Goal: Task Accomplishment & Management: Use online tool/utility

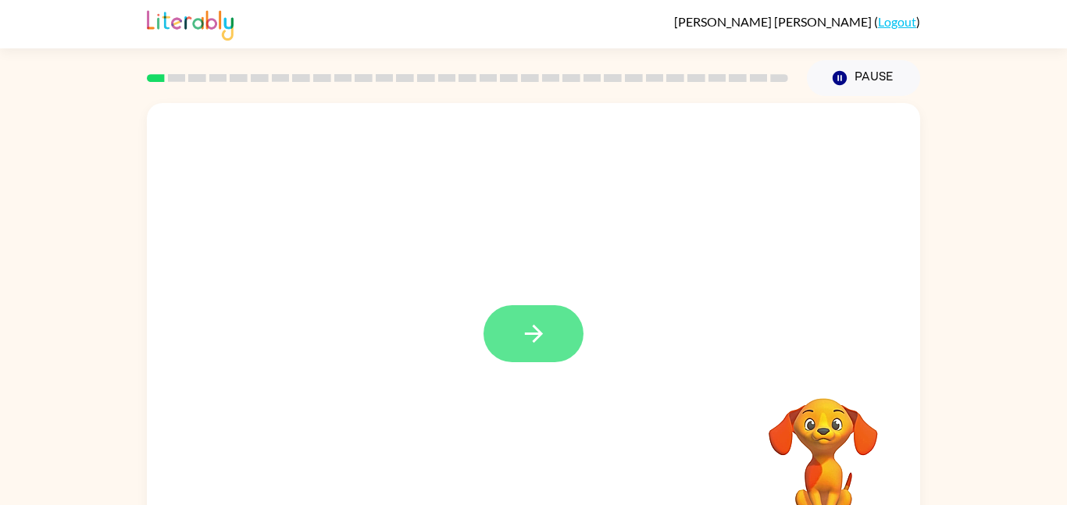
click at [533, 329] on icon "button" at bounding box center [533, 333] width 27 height 27
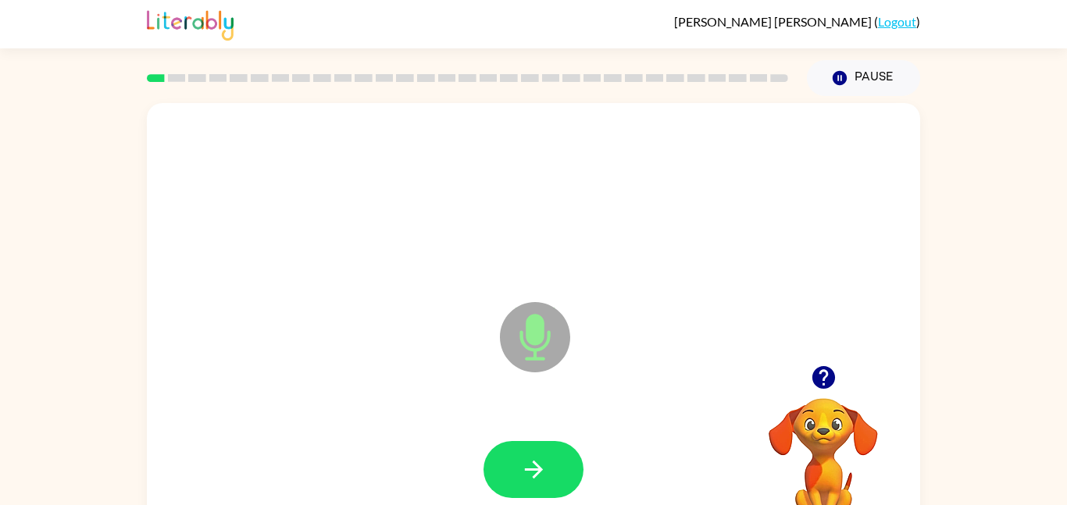
click at [533, 329] on icon "Microphone The Microphone is here when it is your turn to talk" at bounding box center [613, 356] width 234 height 117
click at [533, 330] on icon "Microphone The Microphone is here when it is your turn to talk" at bounding box center [613, 356] width 234 height 117
click at [540, 332] on icon "Microphone The Microphone is here when it is your turn to talk" at bounding box center [613, 356] width 234 height 117
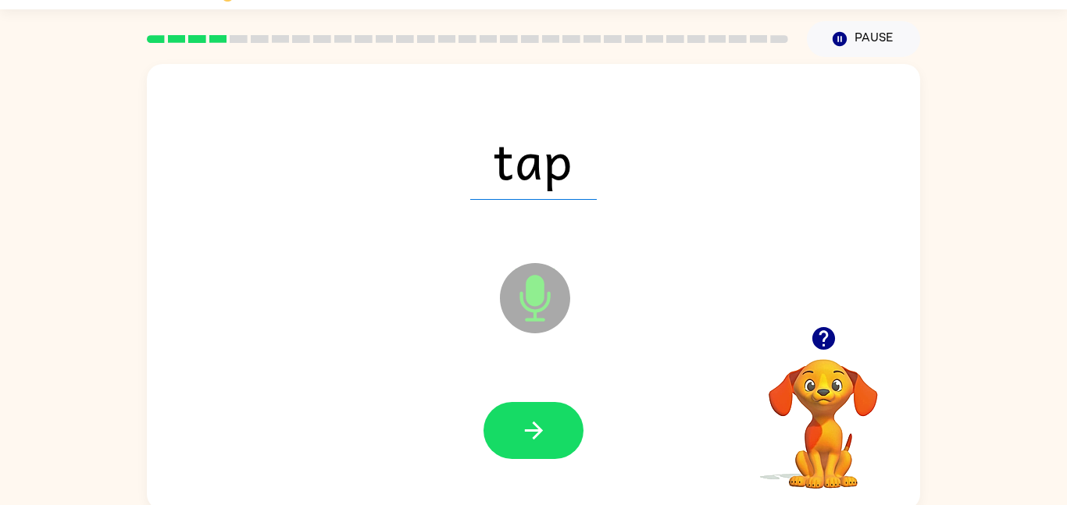
scroll to position [44, 0]
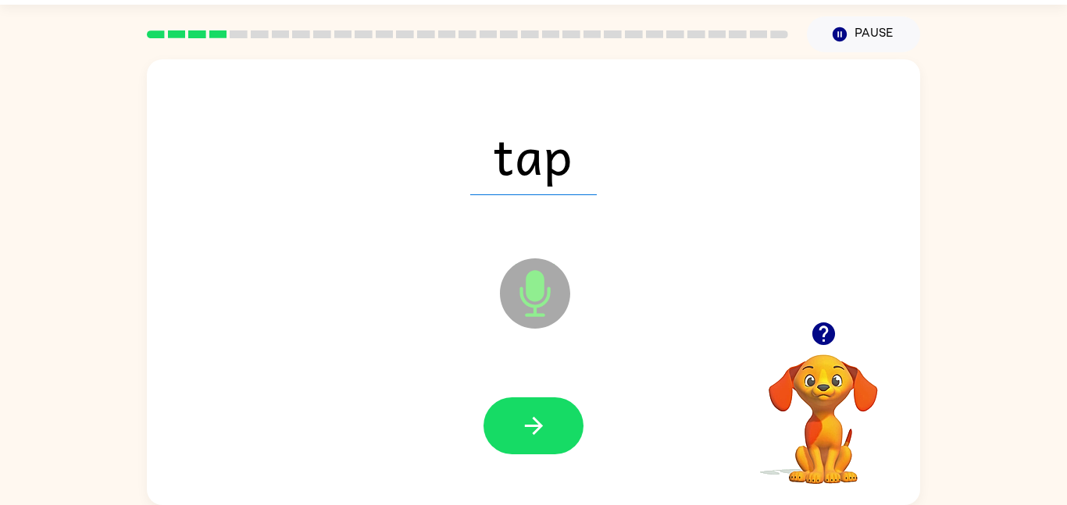
click at [1066, 418] on div "tap Microphone The Microphone is here when it is your turn to talk Your browser…" at bounding box center [533, 278] width 1067 height 453
click at [1009, 423] on div "tap Microphone The Microphone is here when it is your turn to talk Your browser…" at bounding box center [533, 278] width 1067 height 453
click at [983, 466] on div "tap Loader Your response is being sent to our graders Your browser must support…" at bounding box center [533, 278] width 1067 height 453
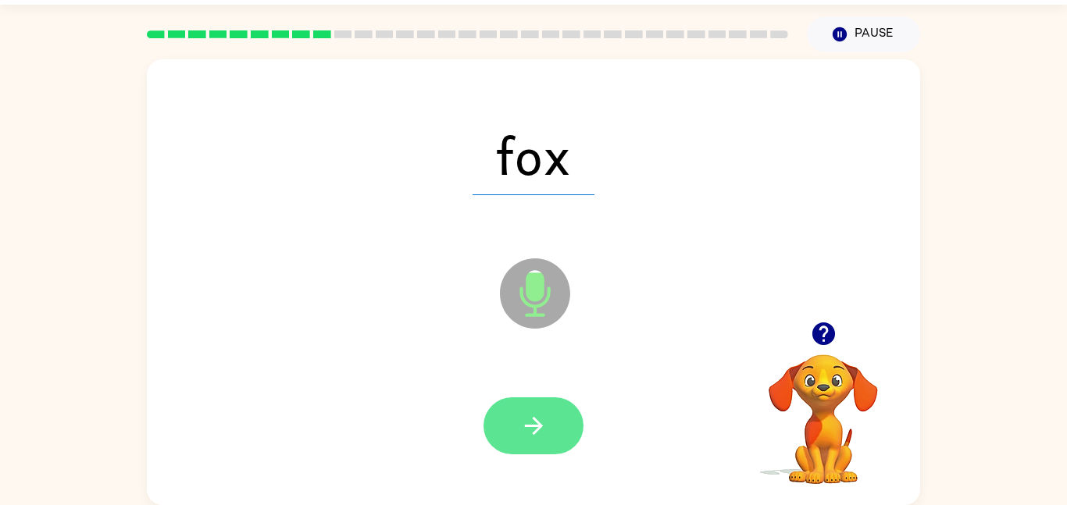
click at [535, 425] on icon "button" at bounding box center [533, 426] width 18 height 18
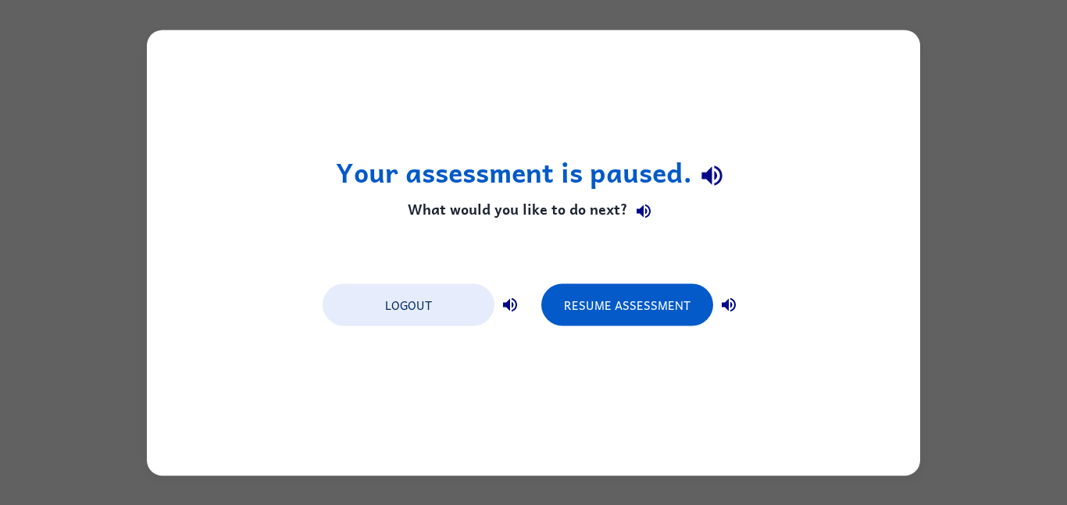
scroll to position [0, 0]
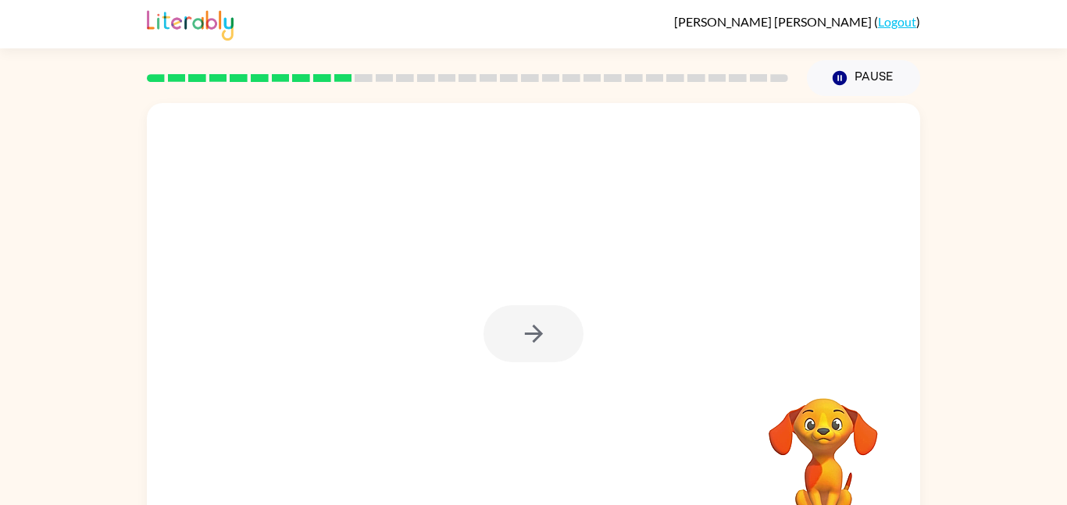
click at [166, 109] on div at bounding box center [533, 326] width 773 height 446
click at [540, 324] on div "Your browser must support playing .mp4 files to use Literably. Please try using…" at bounding box center [533, 326] width 773 height 446
click at [333, 73] on div at bounding box center [467, 78] width 660 height 55
click at [330, 74] on rect at bounding box center [322, 78] width 18 height 8
click at [131, 82] on div "[PERSON_NAME] ( Logout ) Pause Pause Your browser must support playing .mp4 fil…" at bounding box center [533, 274] width 1067 height 549
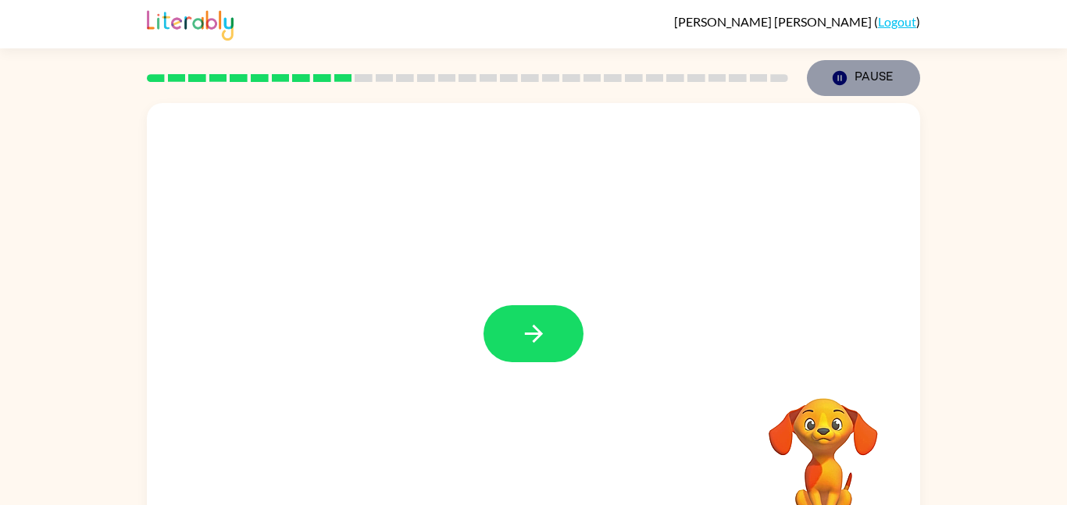
click at [853, 73] on button "Pause Pause" at bounding box center [863, 78] width 113 height 36
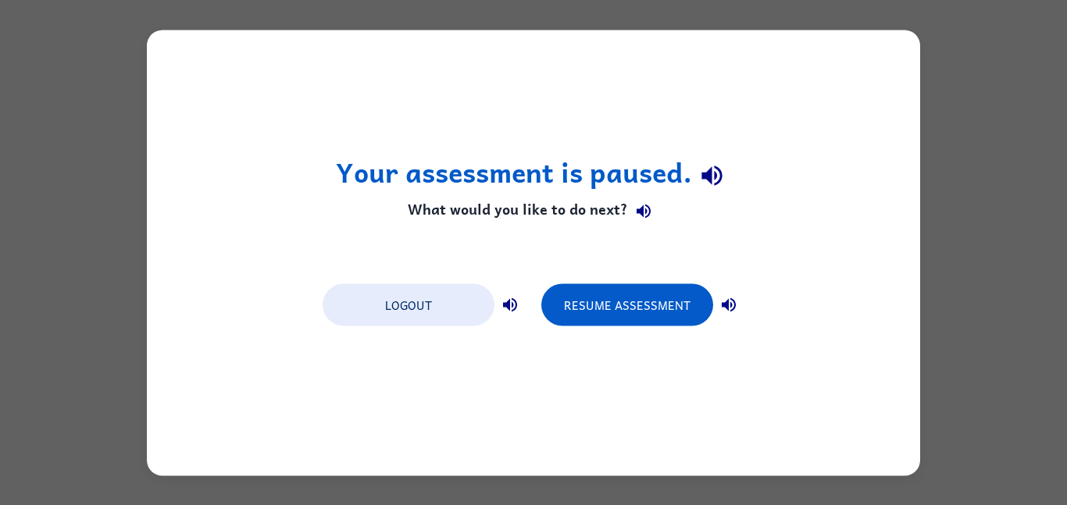
click at [593, 113] on div "Your assessment is paused. What would you like to do next? Logout Resume Assess…" at bounding box center [533, 253] width 773 height 446
click at [137, 119] on div "Your assessment is paused. What would you like to do next? Logout Resume Assess…" at bounding box center [533, 252] width 1067 height 505
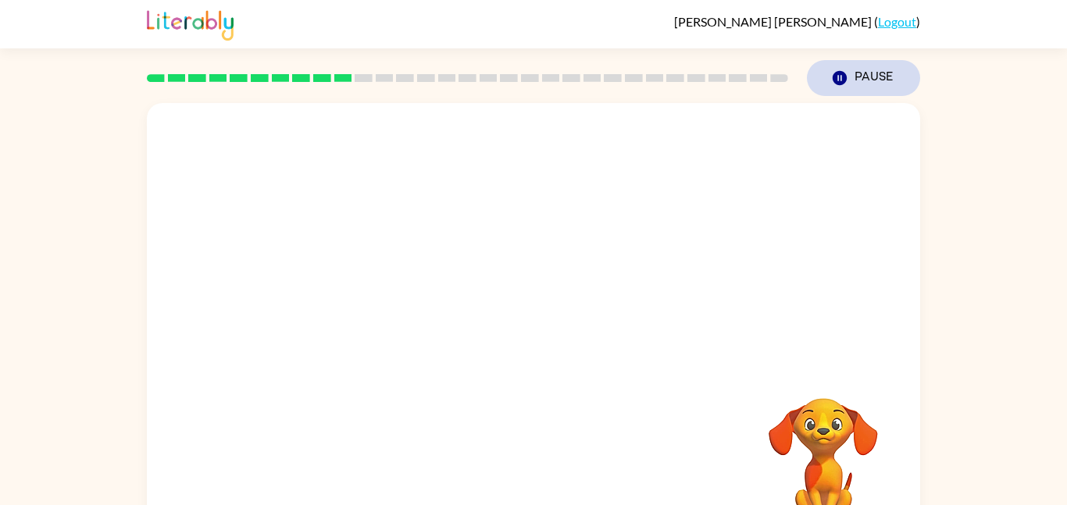
click at [852, 84] on button "Pause Pause" at bounding box center [863, 78] width 113 height 36
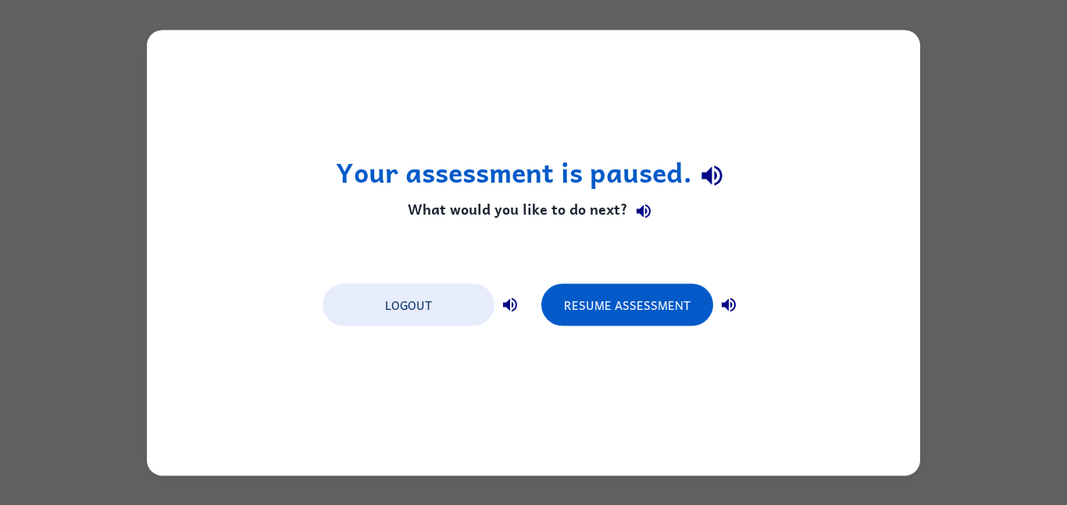
click at [607, 330] on div "Logout Resume Assessment" at bounding box center [533, 303] width 437 height 59
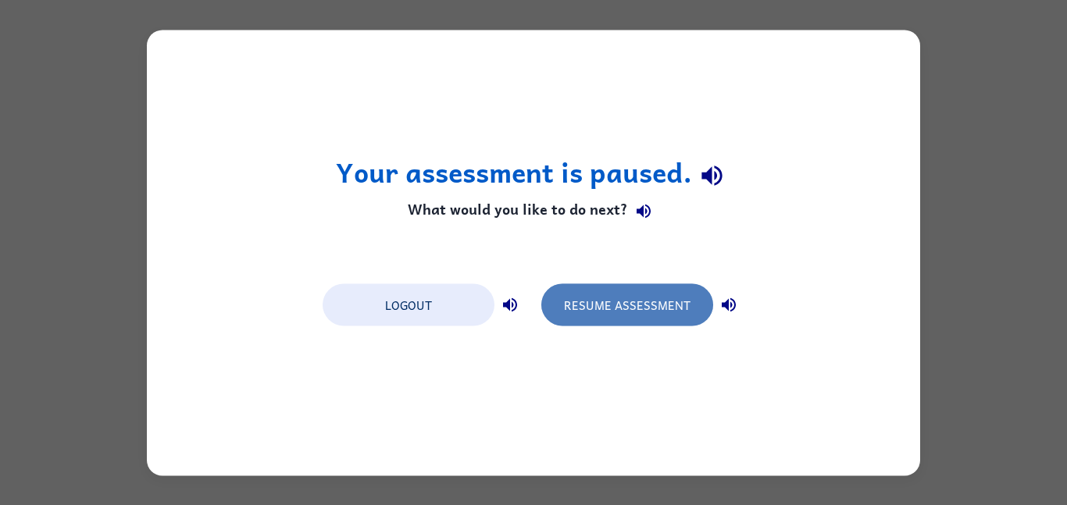
click at [600, 286] on button "Resume Assessment" at bounding box center [627, 304] width 172 height 42
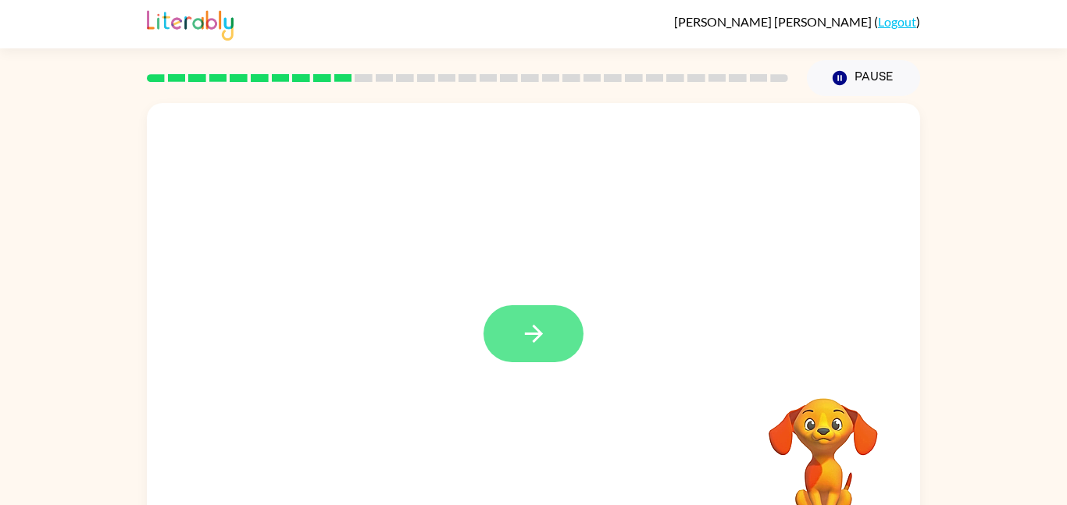
click at [514, 343] on button "button" at bounding box center [533, 333] width 100 height 57
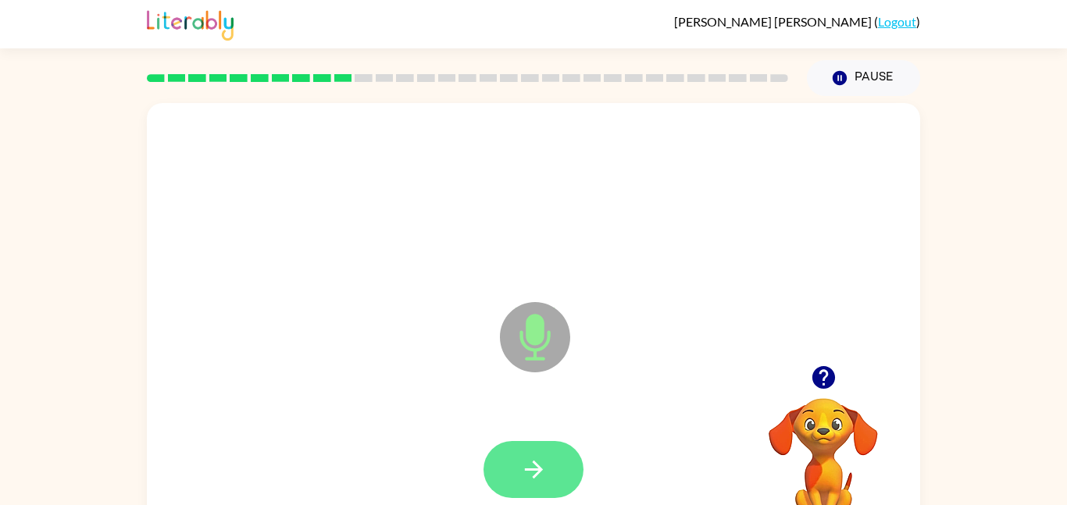
click at [566, 459] on button "button" at bounding box center [533, 469] width 100 height 57
click at [554, 463] on button "button" at bounding box center [533, 469] width 100 height 57
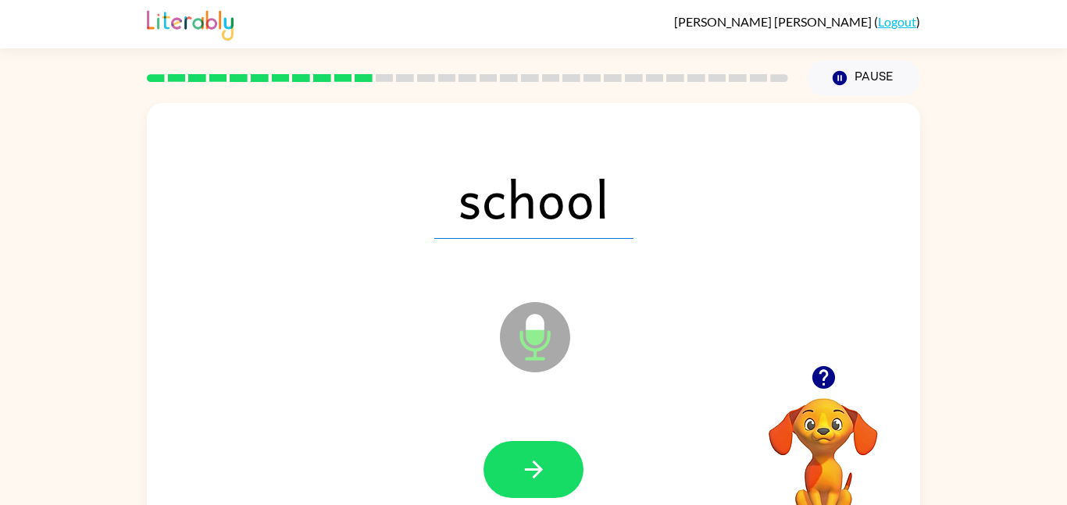
click at [554, 463] on button "button" at bounding box center [533, 469] width 100 height 57
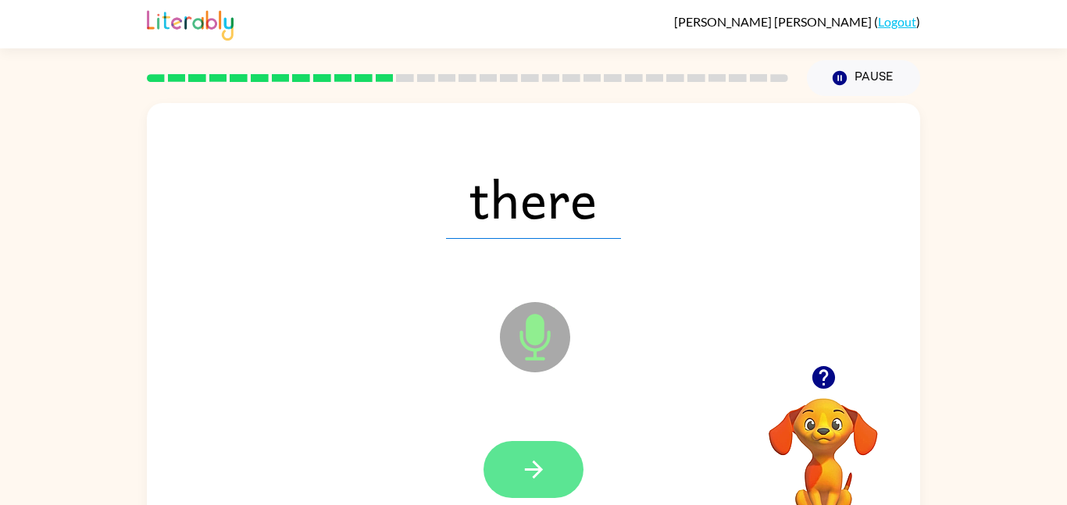
click at [539, 466] on icon "button" at bounding box center [533, 469] width 27 height 27
click at [498, 474] on button "button" at bounding box center [533, 469] width 100 height 57
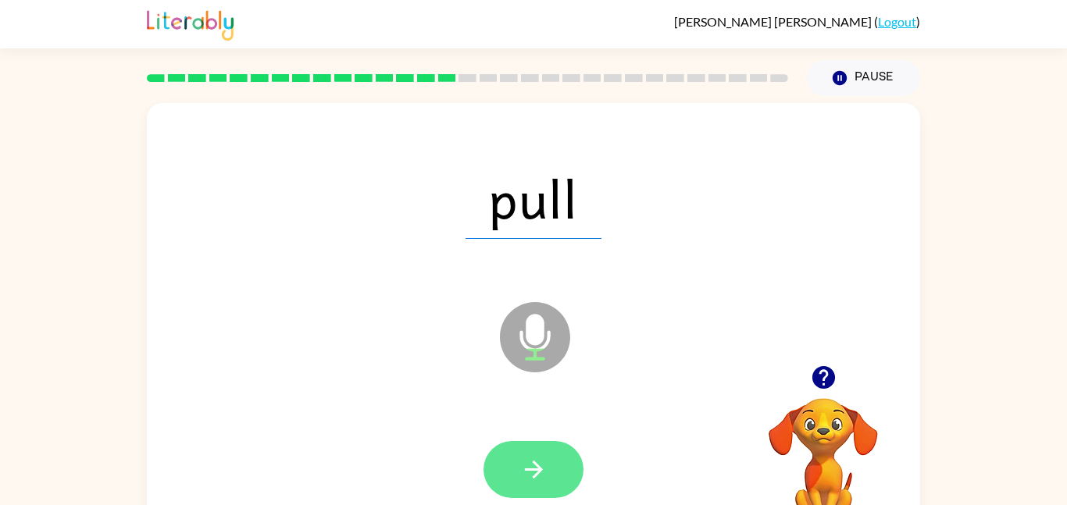
click at [490, 463] on button "button" at bounding box center [533, 469] width 100 height 57
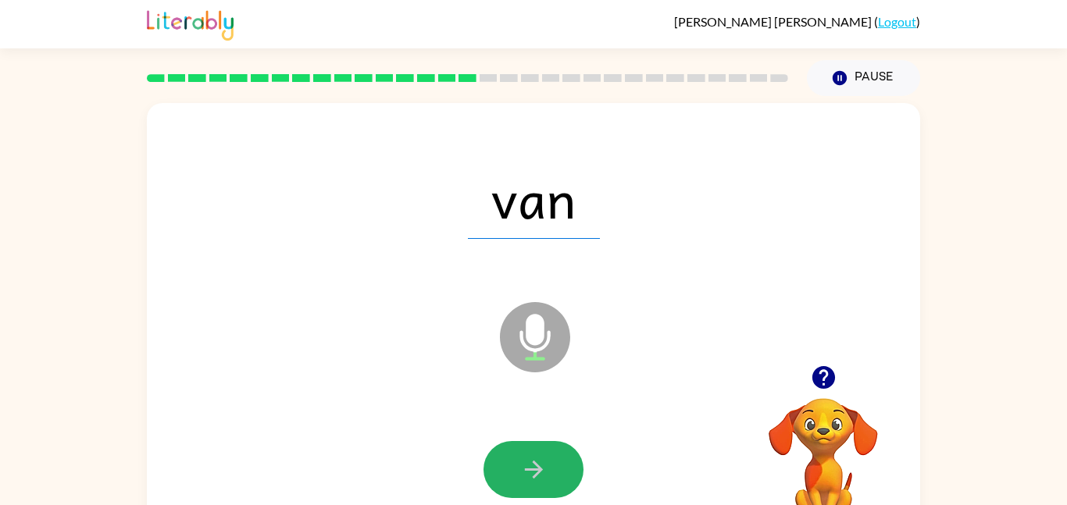
click at [490, 463] on button "button" at bounding box center [533, 469] width 100 height 57
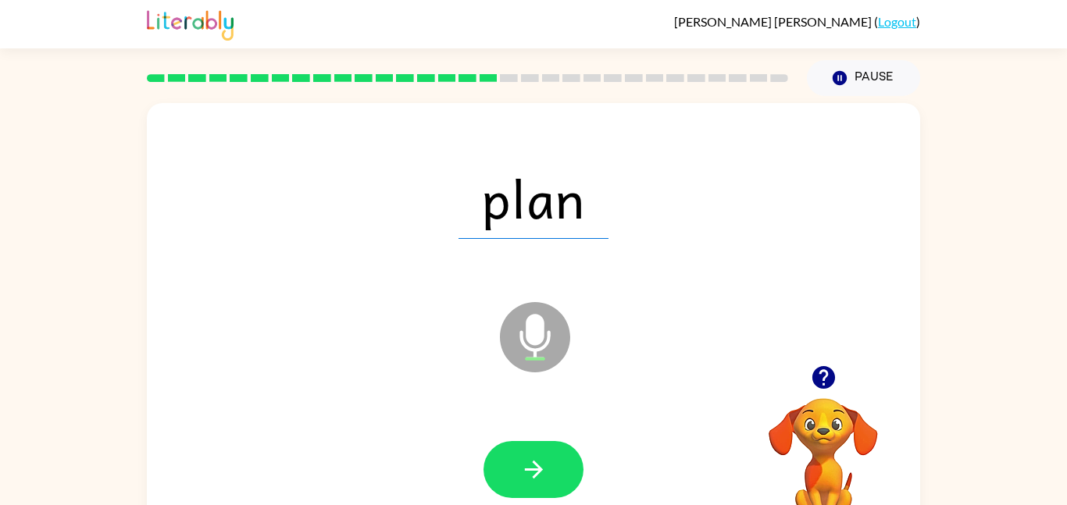
click at [490, 463] on button "button" at bounding box center [533, 469] width 100 height 57
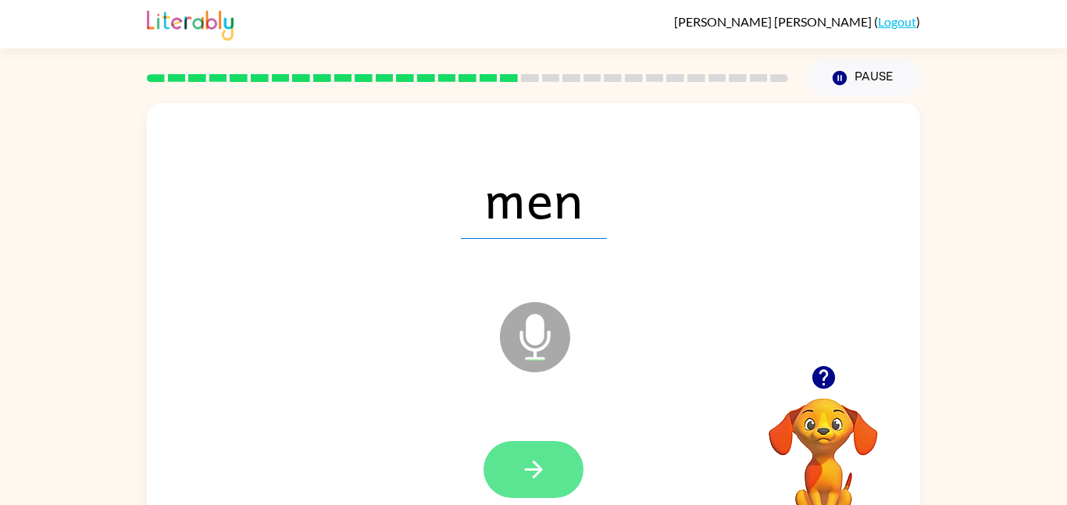
click at [529, 458] on icon "button" at bounding box center [533, 469] width 27 height 27
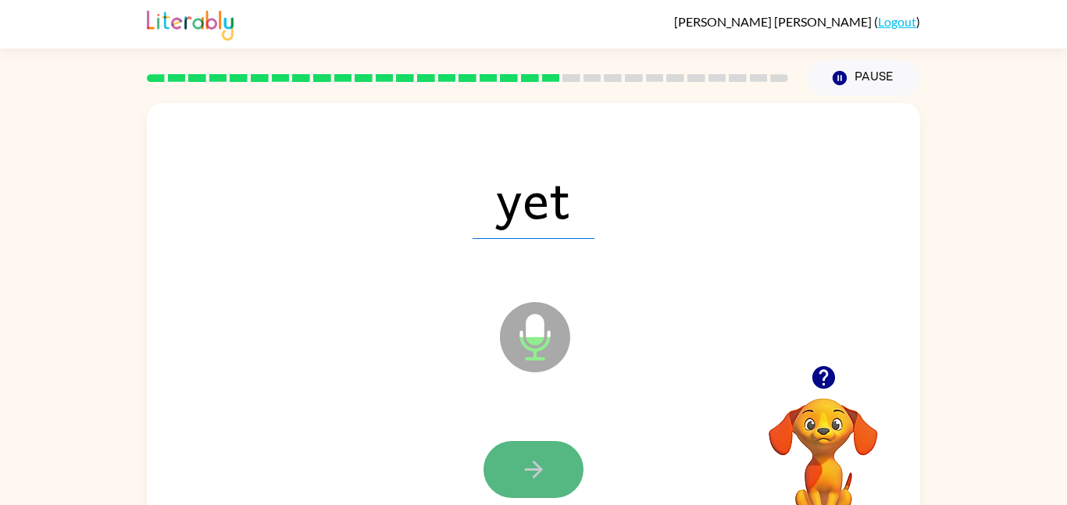
click at [557, 447] on button "button" at bounding box center [533, 469] width 100 height 57
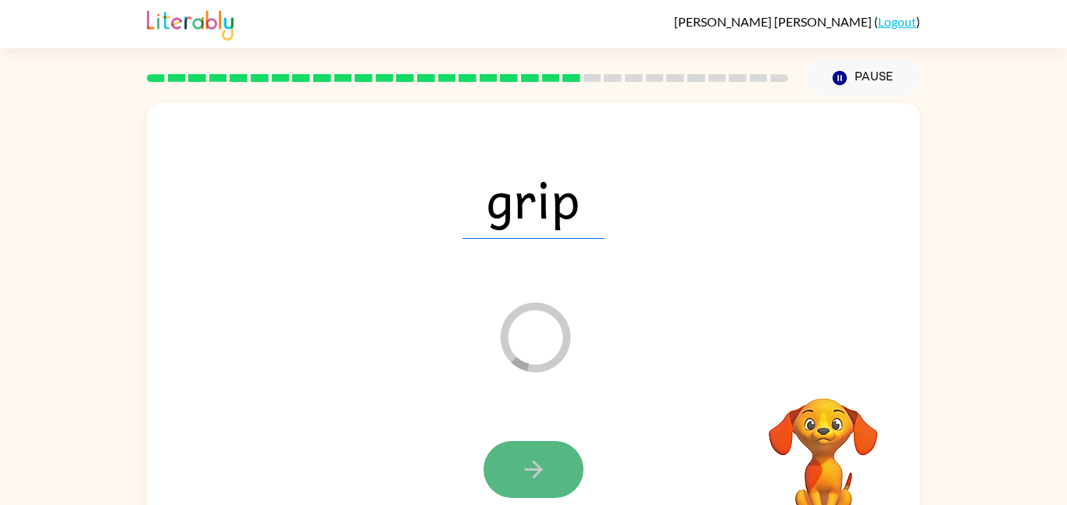
click at [543, 473] on icon "button" at bounding box center [533, 469] width 27 height 27
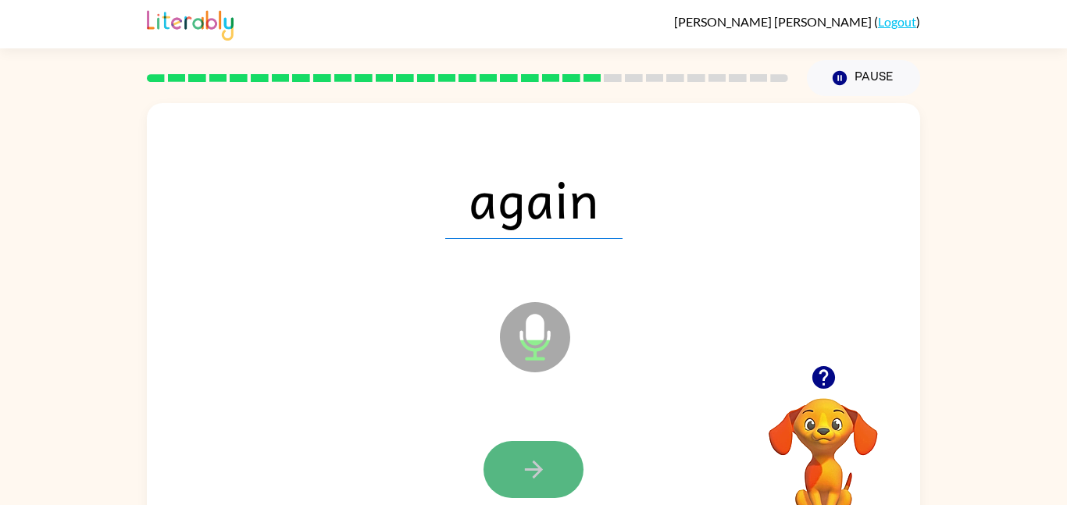
click at [536, 477] on icon "button" at bounding box center [533, 469] width 27 height 27
click at [543, 473] on icon "button" at bounding box center [533, 469] width 27 height 27
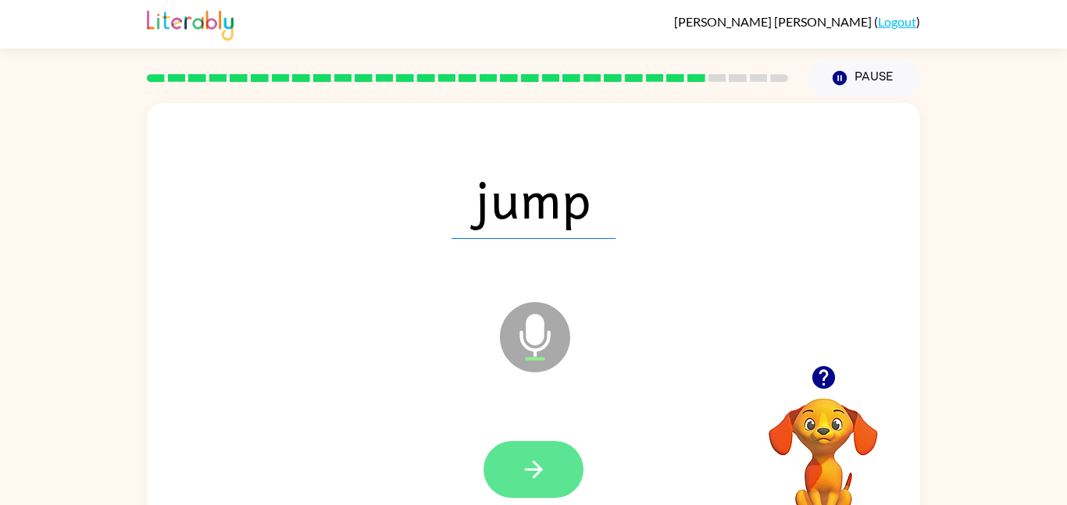
click at [545, 473] on icon "button" at bounding box center [533, 469] width 27 height 27
click at [537, 483] on button "button" at bounding box center [533, 469] width 100 height 57
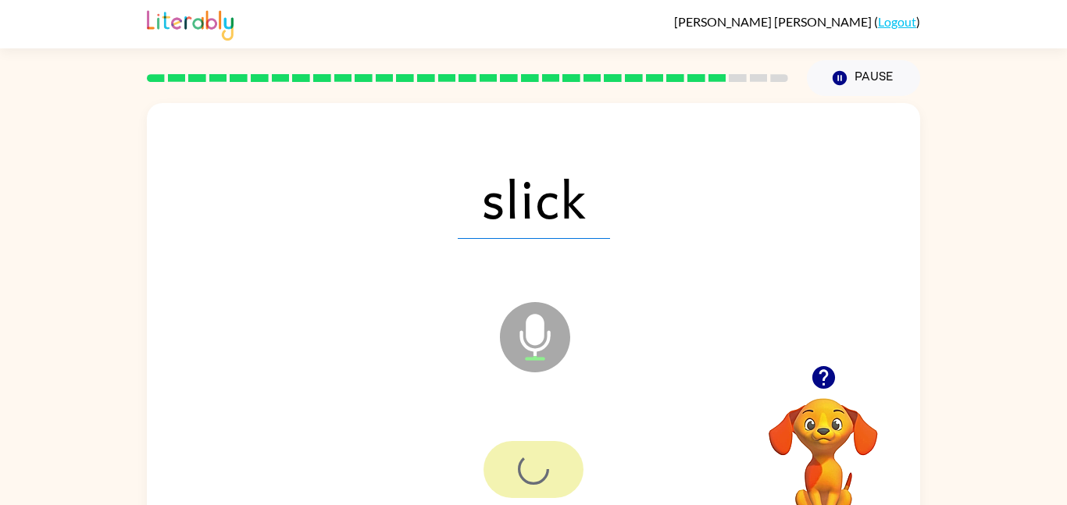
click at [537, 483] on div at bounding box center [533, 469] width 100 height 57
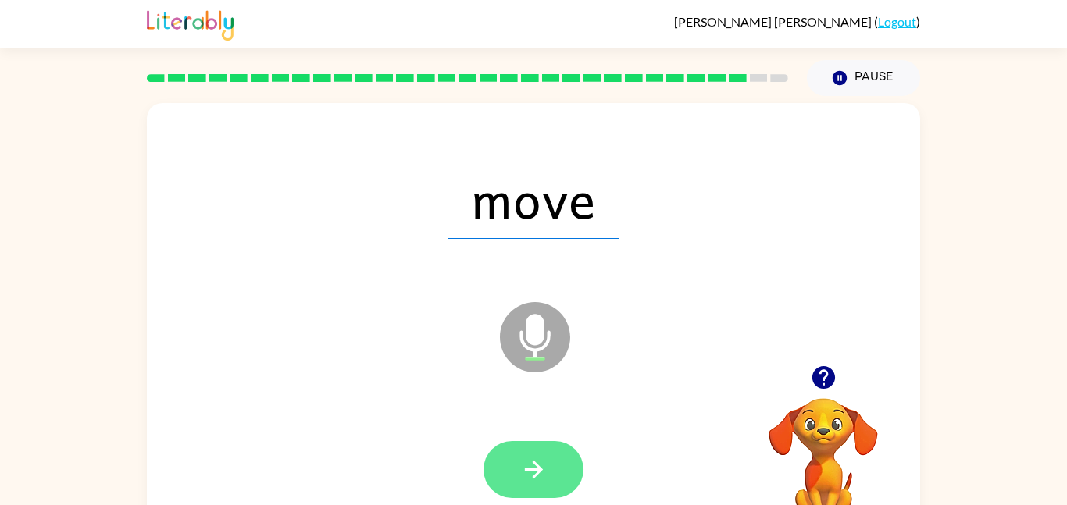
click at [538, 443] on button "button" at bounding box center [533, 469] width 100 height 57
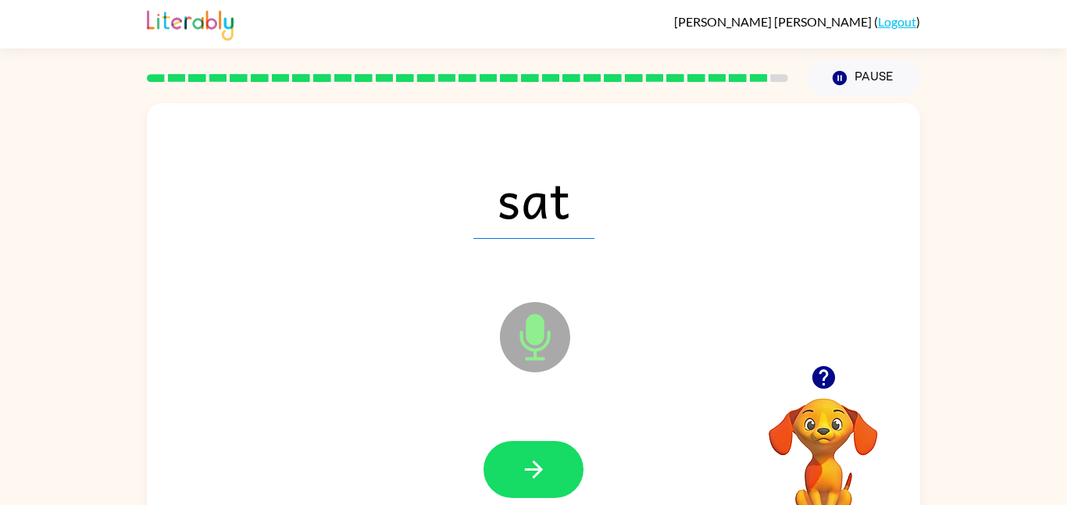
click at [538, 443] on button "button" at bounding box center [533, 469] width 100 height 57
